Goal: Task Accomplishment & Management: Manage account settings

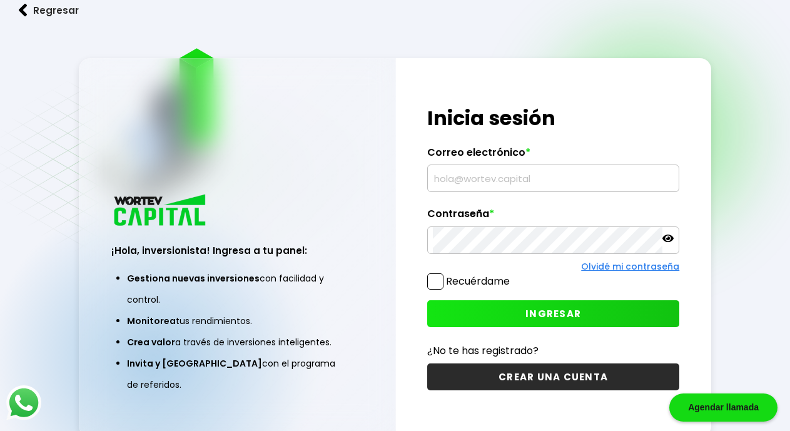
type input "[EMAIL_ADDRESS][DOMAIN_NAME]"
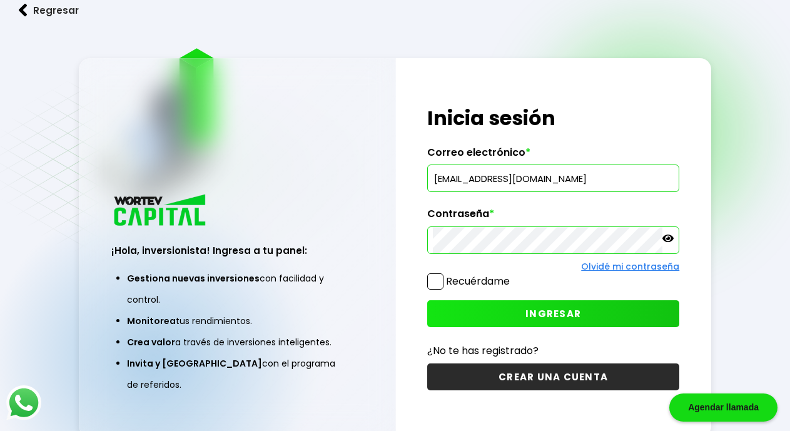
click at [529, 308] on span "INGRESAR" at bounding box center [553, 313] width 56 height 13
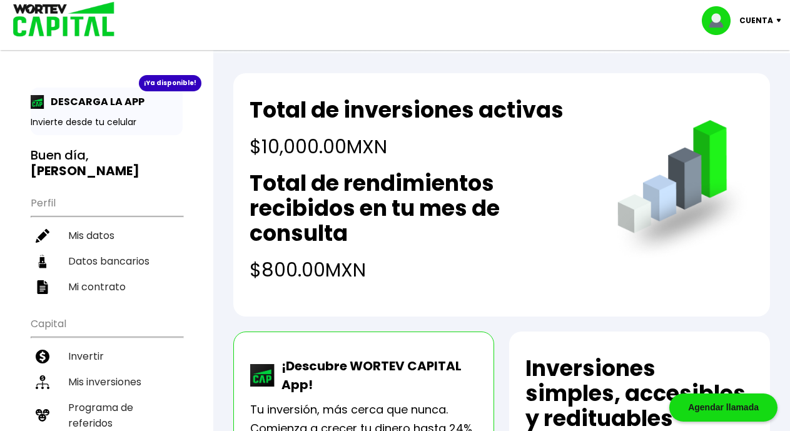
drag, startPoint x: 261, startPoint y: 144, endPoint x: 399, endPoint y: 159, distance: 138.4
click at [399, 159] on h4 "$10,000.00 MXN" at bounding box center [407, 147] width 314 height 28
click at [248, 143] on div "Total de inversiones activas $10,000.00 MXN Total de rendimientos recibidos en …" at bounding box center [501, 194] width 537 height 243
drag, startPoint x: 255, startPoint y: 147, endPoint x: 393, endPoint y: 159, distance: 139.3
click at [393, 159] on h4 "$10,000.00 MXN" at bounding box center [407, 147] width 314 height 28
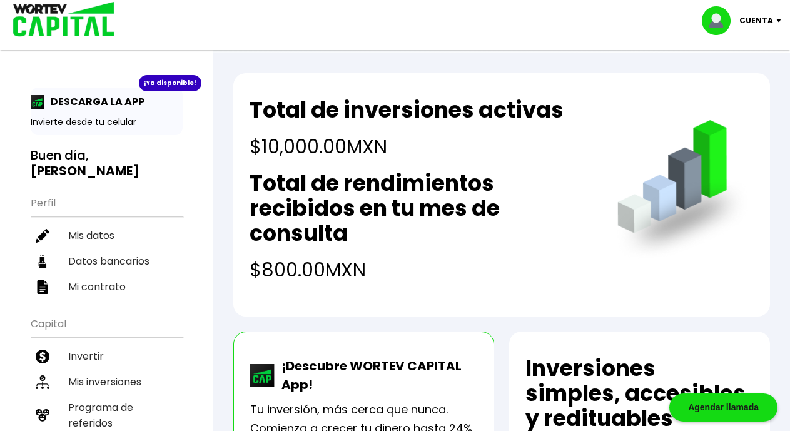
click at [401, 228] on h2 "Total de rendimientos recibidos en tu mes de consulta" at bounding box center [421, 208] width 342 height 75
click at [759, 21] on p "Cuenta" at bounding box center [756, 20] width 34 height 19
click at [735, 79] on li "Cerrar sesión" at bounding box center [743, 84] width 100 height 26
